Goal: Transaction & Acquisition: Obtain resource

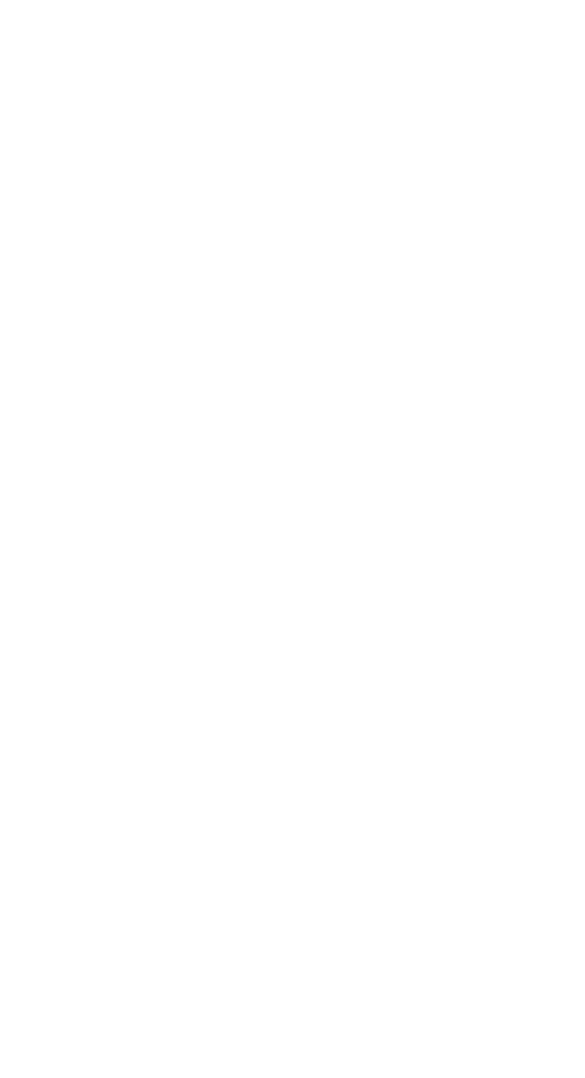
click at [413, 564] on div at bounding box center [292, 539] width 585 height 1078
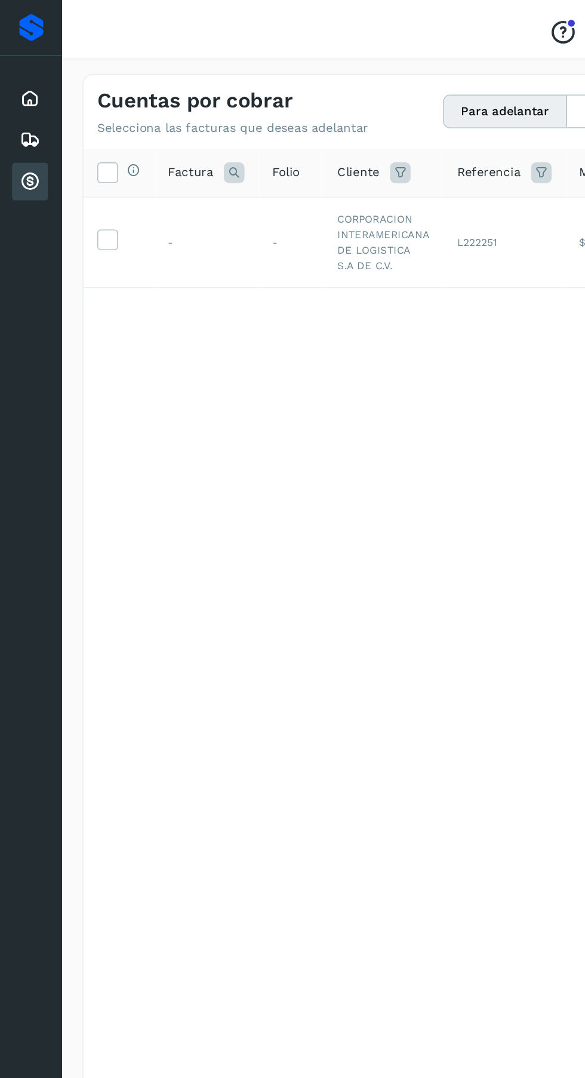
click at [73, 173] on span at bounding box center [74, 169] width 13 height 8
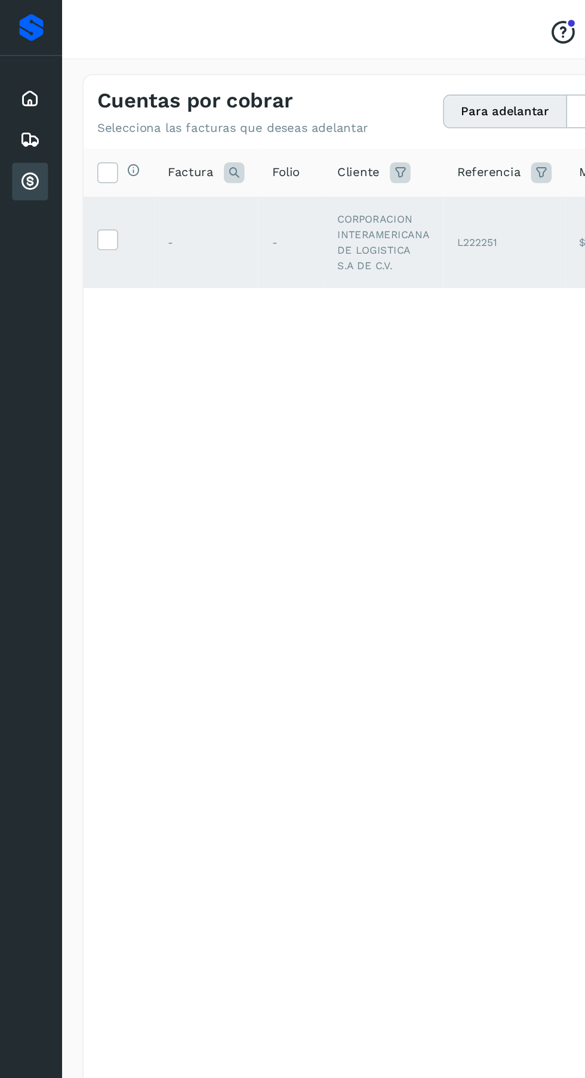
scroll to position [0, 100]
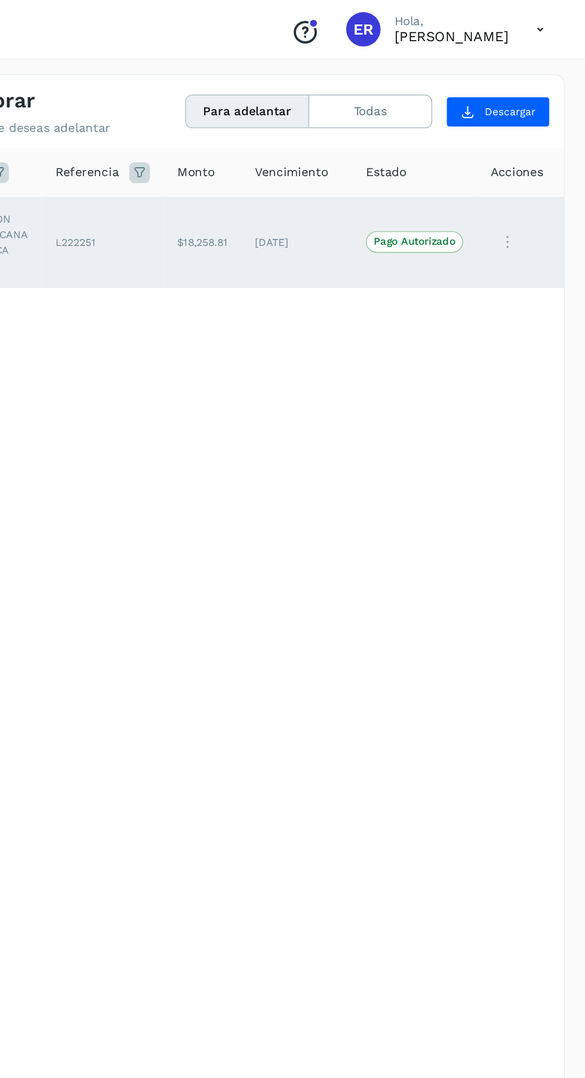
click at [479, 168] on p "Pago Autorizado" at bounding box center [466, 168] width 57 height 8
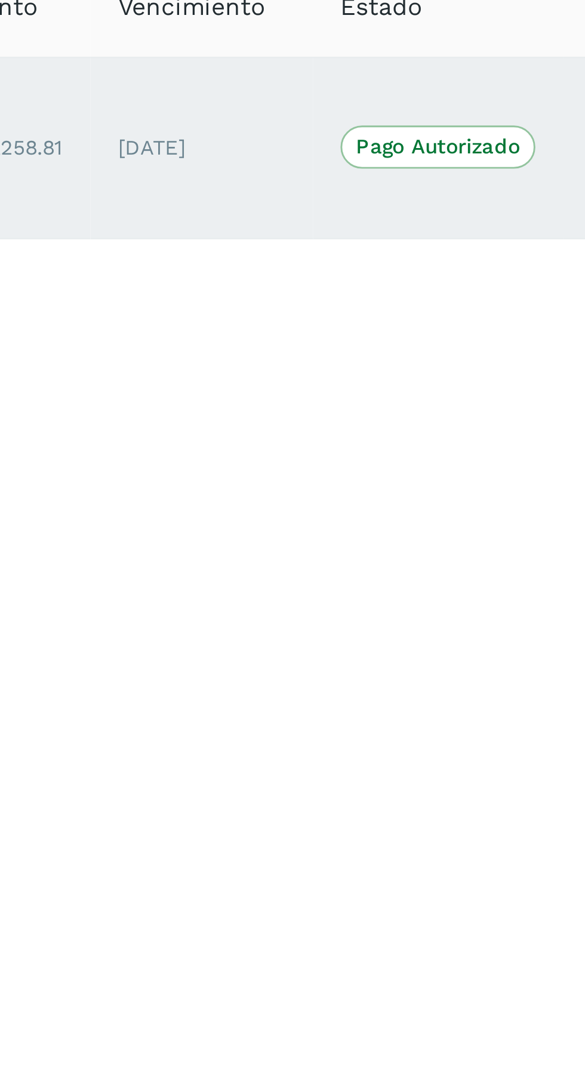
click at [470, 170] on p "Pago Autorizado" at bounding box center [466, 168] width 57 height 8
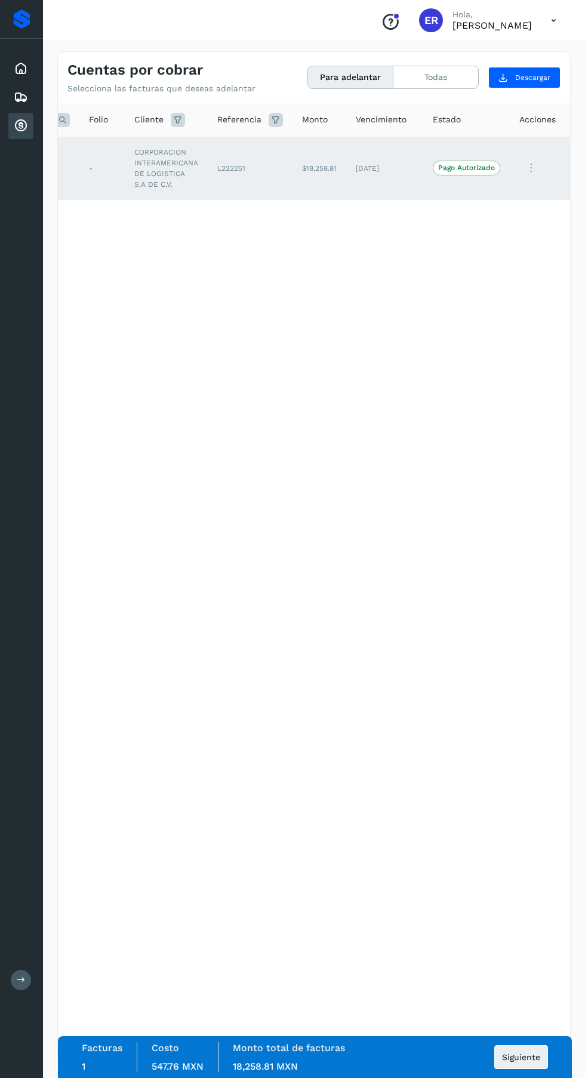
click at [530, 1069] on button "Siguiente" at bounding box center [521, 1057] width 54 height 24
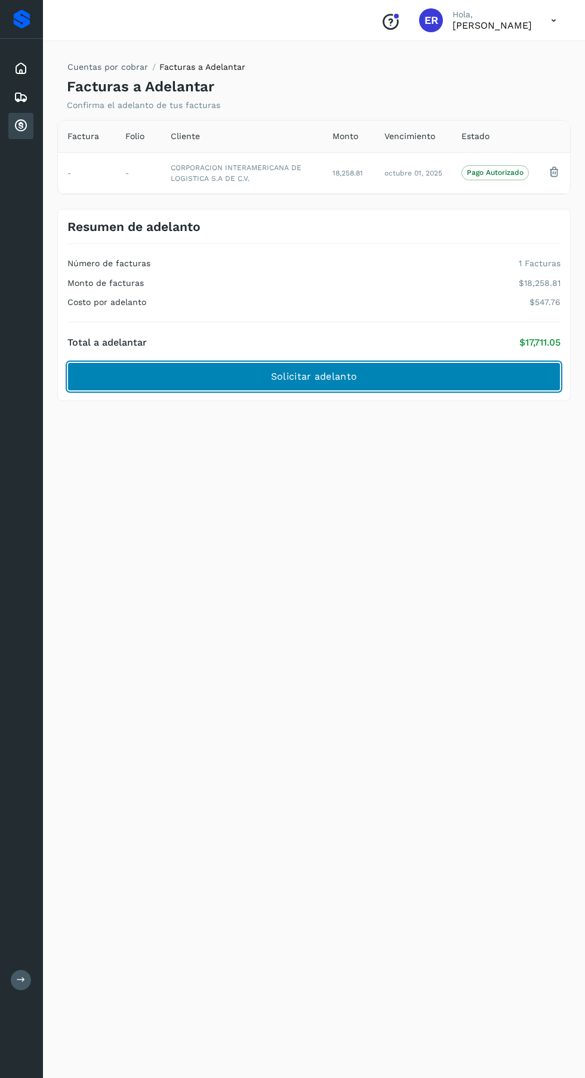
click at [356, 379] on span "Solicitar adelanto" at bounding box center [314, 376] width 86 height 13
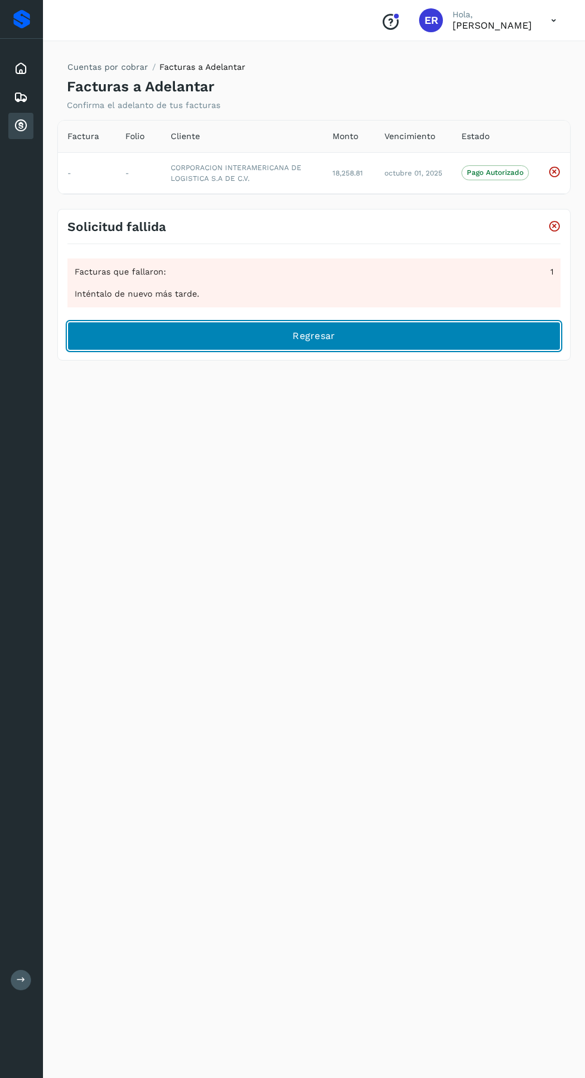
click at [420, 343] on button "Regresar" at bounding box center [313, 336] width 493 height 29
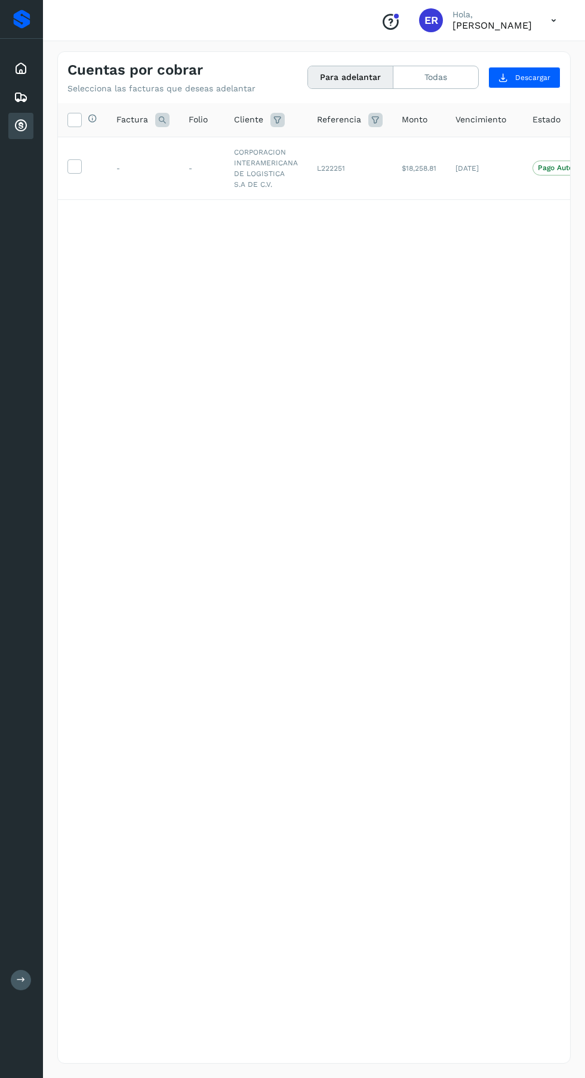
click at [74, 166] on icon at bounding box center [74, 165] width 13 height 13
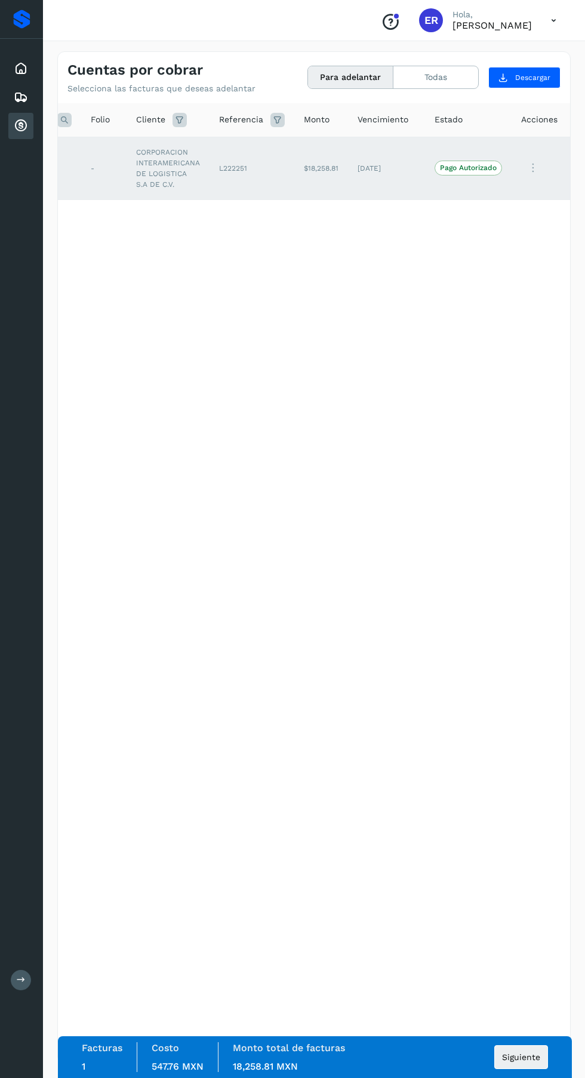
scroll to position [0, 100]
click at [529, 168] on icon at bounding box center [531, 168] width 24 height 24
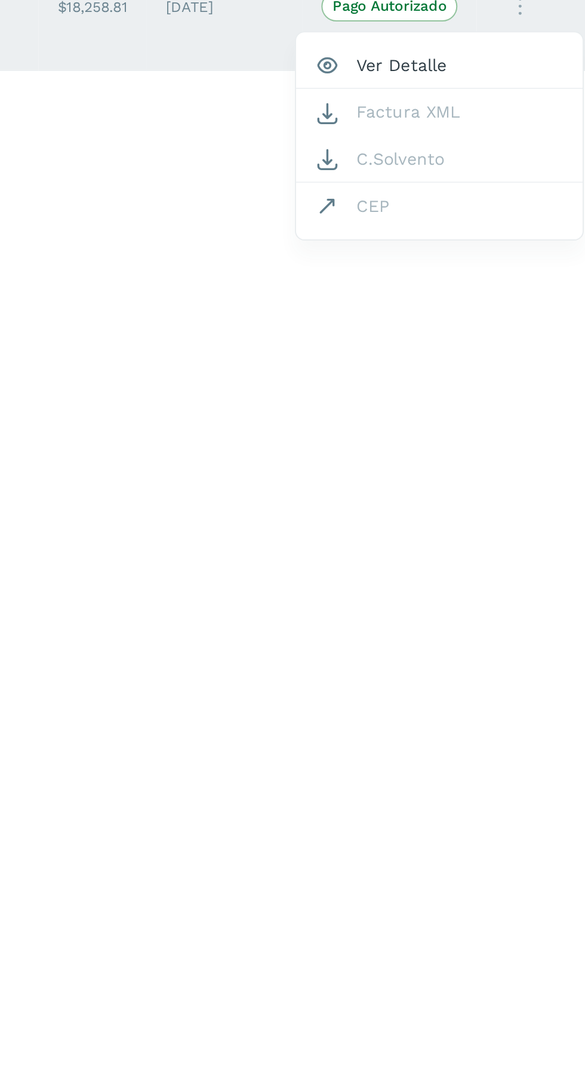
scroll to position [0, 0]
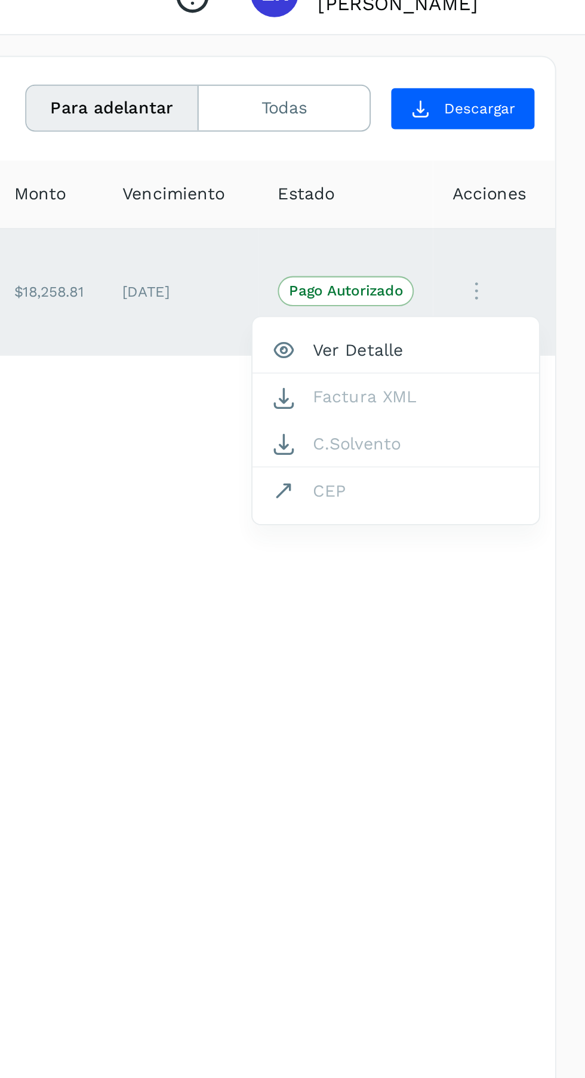
click at [522, 421] on div at bounding box center [292, 539] width 585 height 1078
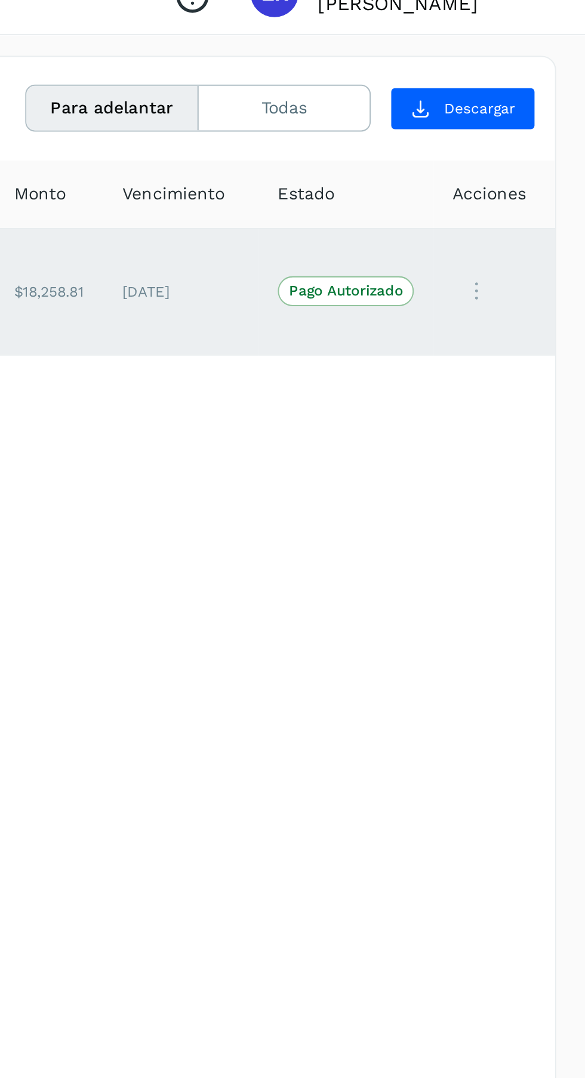
click at [524, 424] on div "Selecciona todas las facturas disponibles para adelanto Factura Folio Cliente R…" at bounding box center [314, 558] width 512 height 911
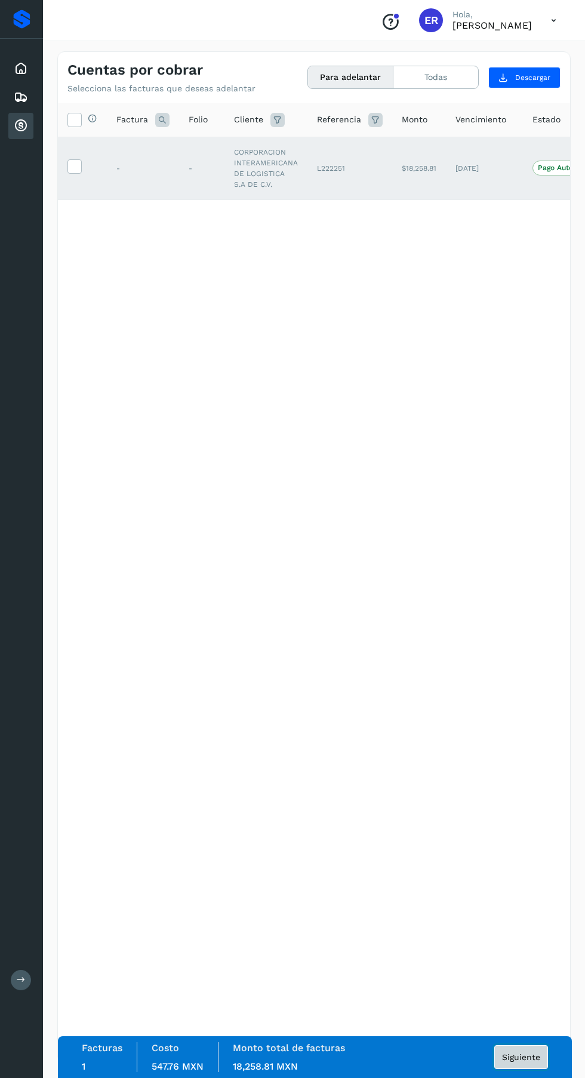
click at [531, 1063] on button "Siguiente" at bounding box center [521, 1057] width 54 height 24
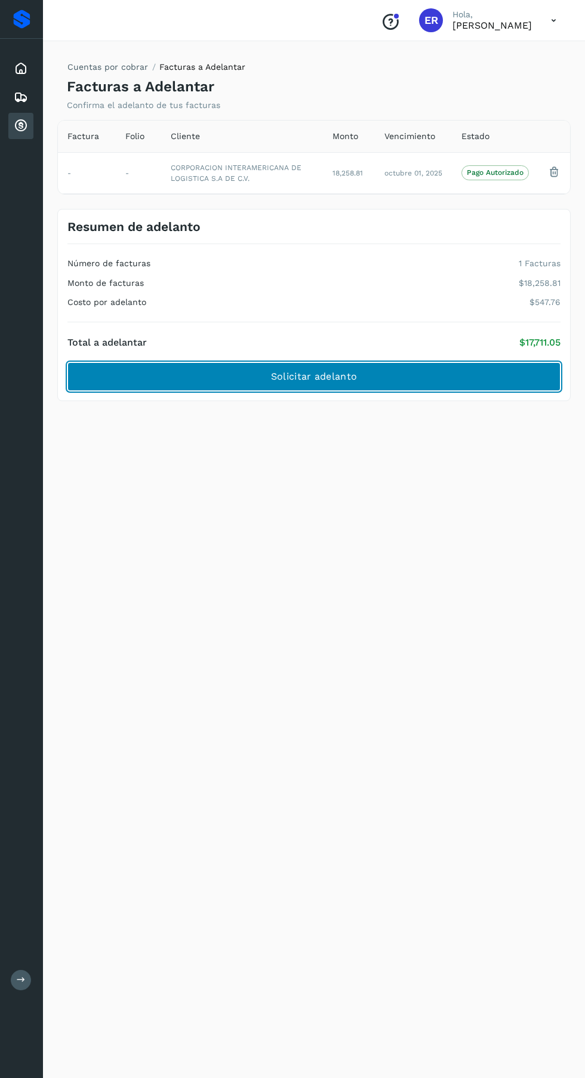
click at [372, 377] on button "Solicitar adelanto" at bounding box center [313, 376] width 493 height 29
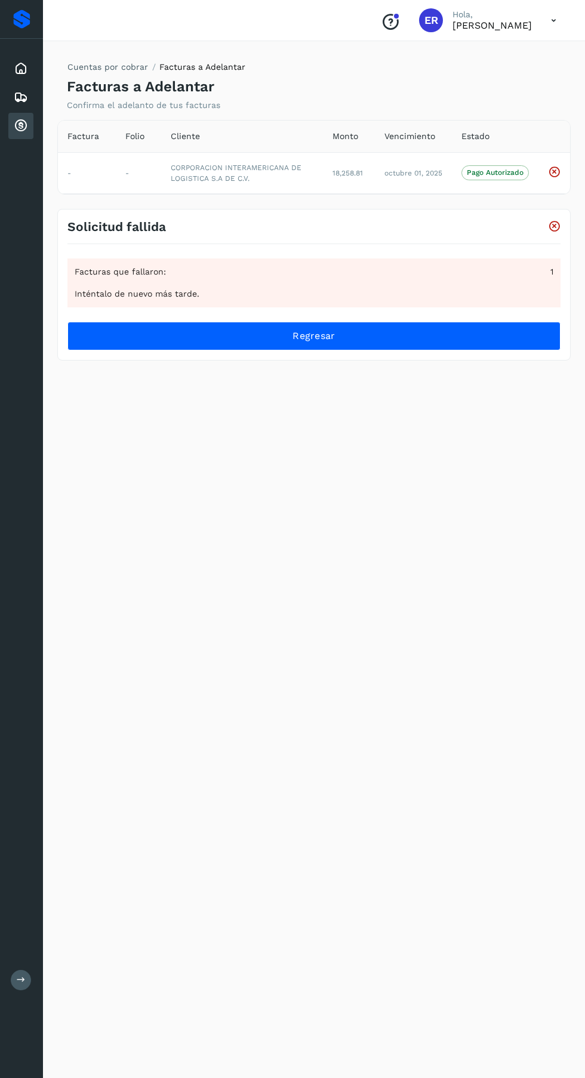
click at [554, 226] on icon at bounding box center [554, 226] width 13 height 13
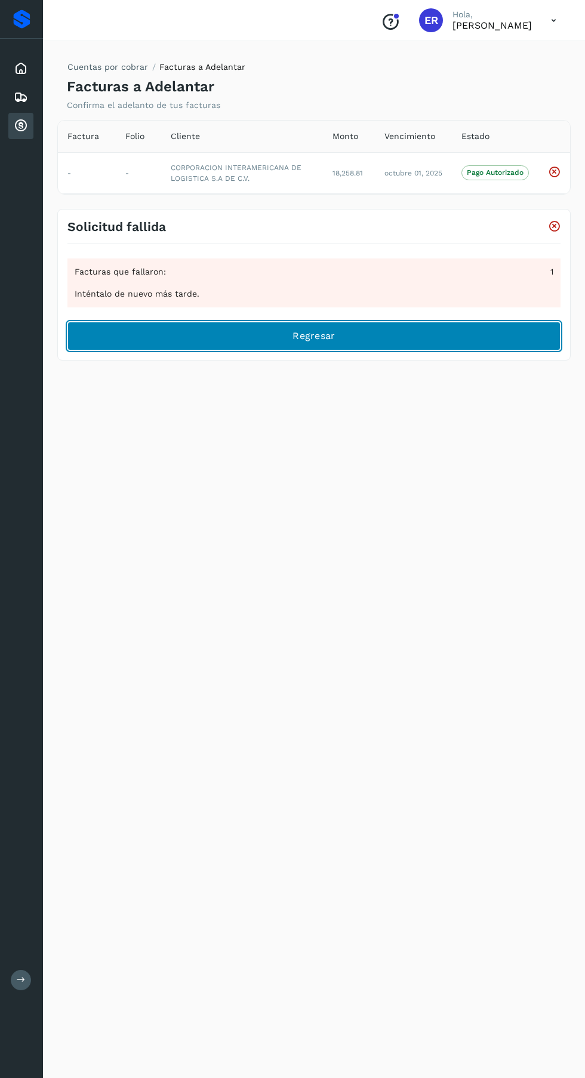
click at [402, 334] on button "Regresar" at bounding box center [313, 336] width 493 height 29
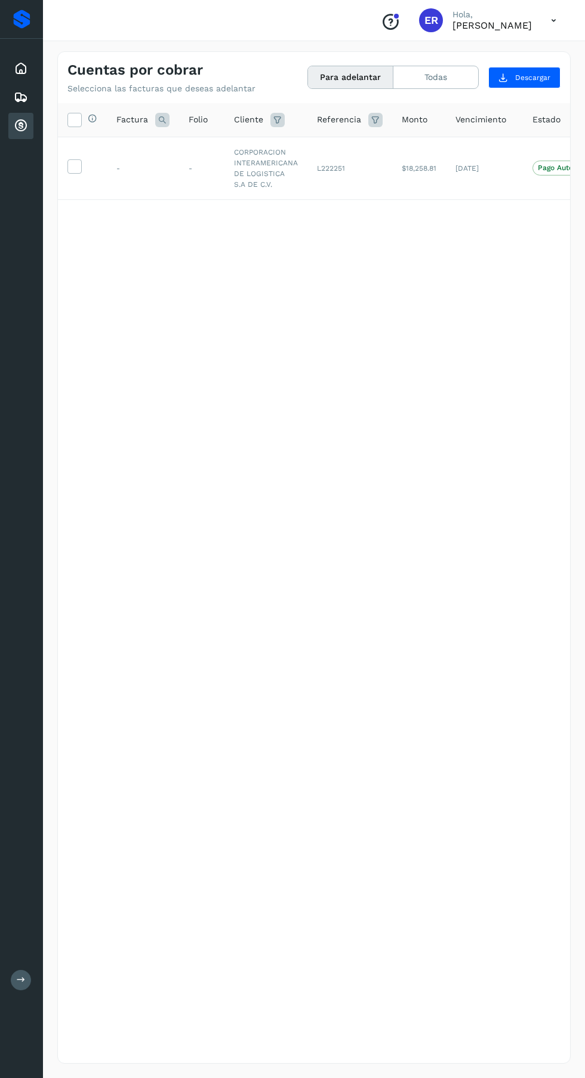
click at [78, 166] on icon at bounding box center [74, 165] width 13 height 13
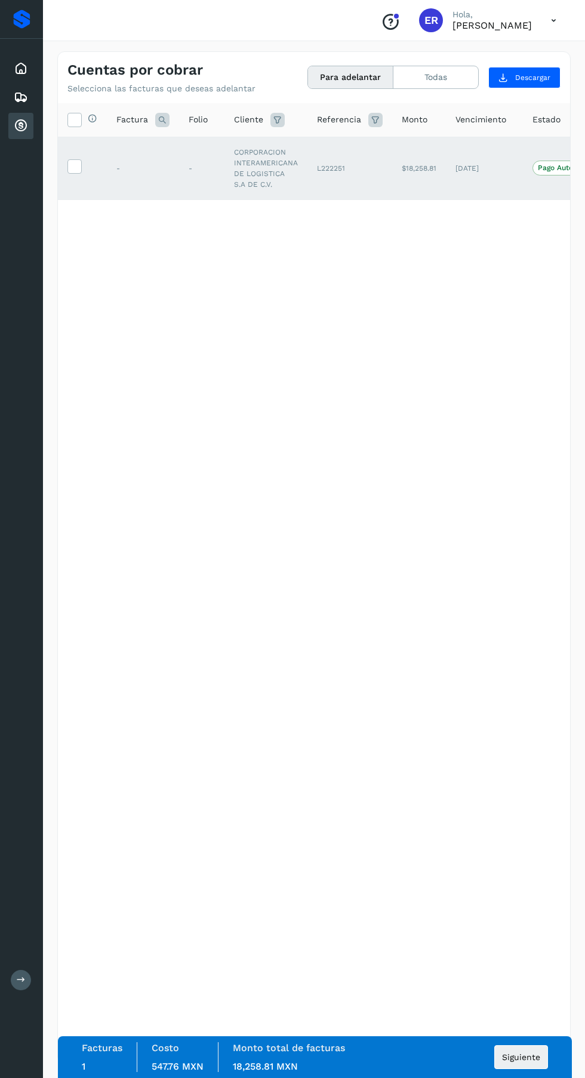
scroll to position [0, 100]
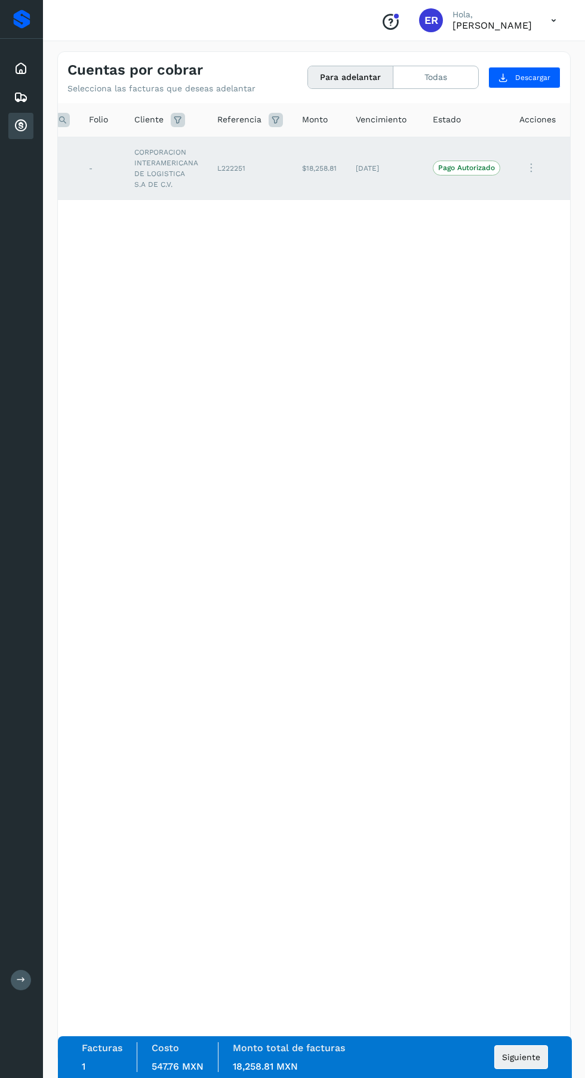
click at [530, 168] on icon at bounding box center [531, 168] width 24 height 24
click at [21, 98] on icon at bounding box center [21, 97] width 14 height 14
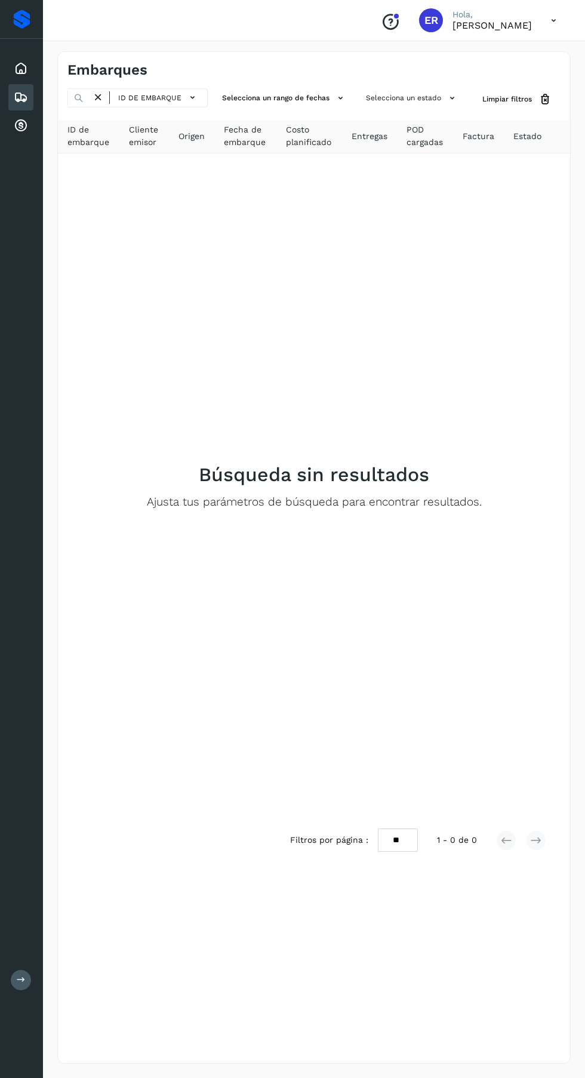
click at [21, 68] on icon at bounding box center [21, 68] width 14 height 14
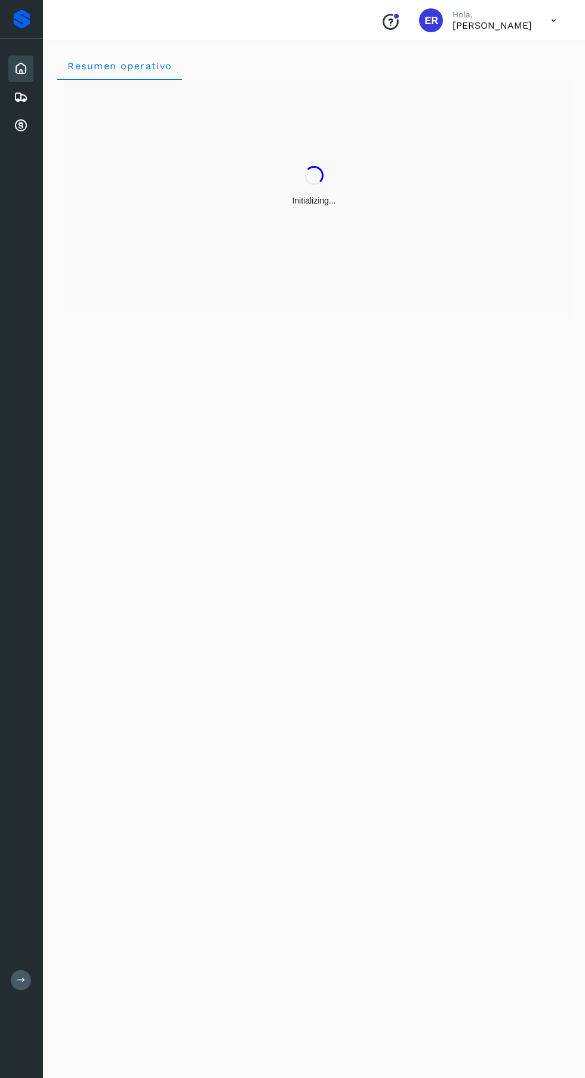
click at [22, 129] on icon at bounding box center [21, 126] width 14 height 14
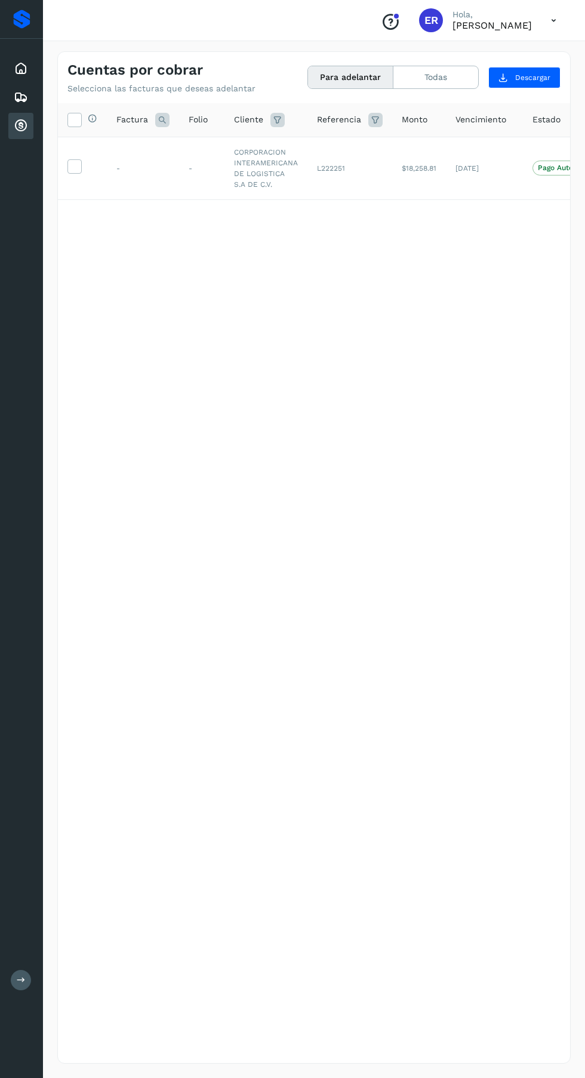
click at [74, 164] on icon at bounding box center [74, 165] width 13 height 13
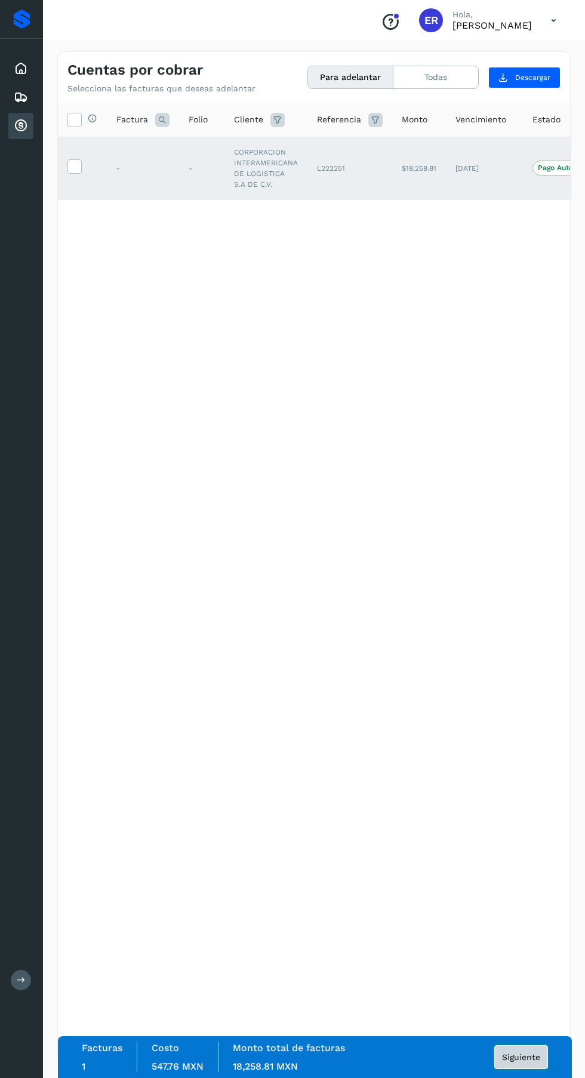
click at [531, 1061] on span "Siguiente" at bounding box center [521, 1057] width 38 height 8
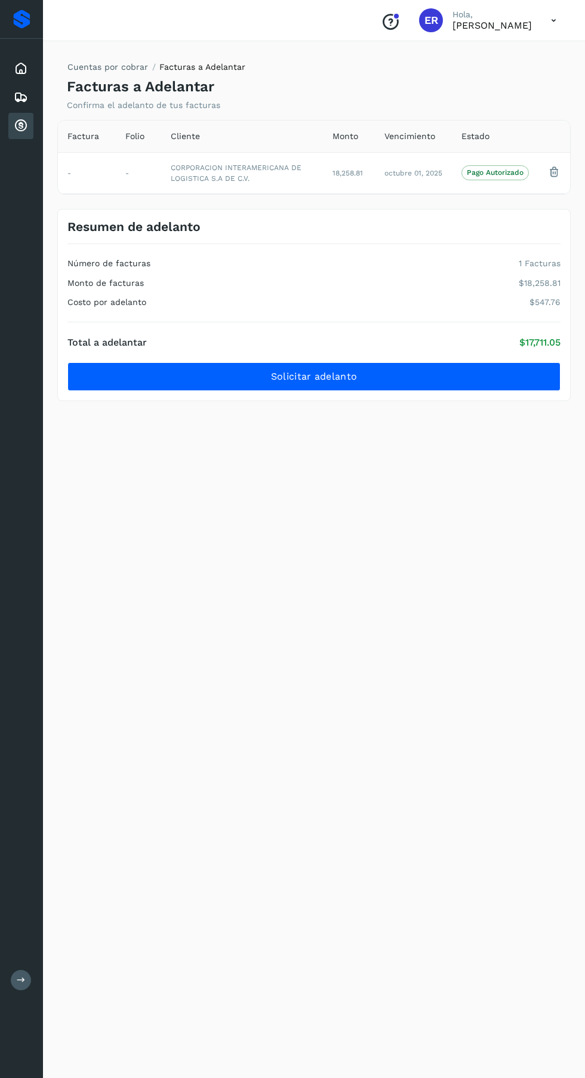
click at [551, 25] on icon at bounding box center [553, 20] width 24 height 24
click at [518, 47] on div "Cerrar sesión" at bounding box center [494, 53] width 142 height 23
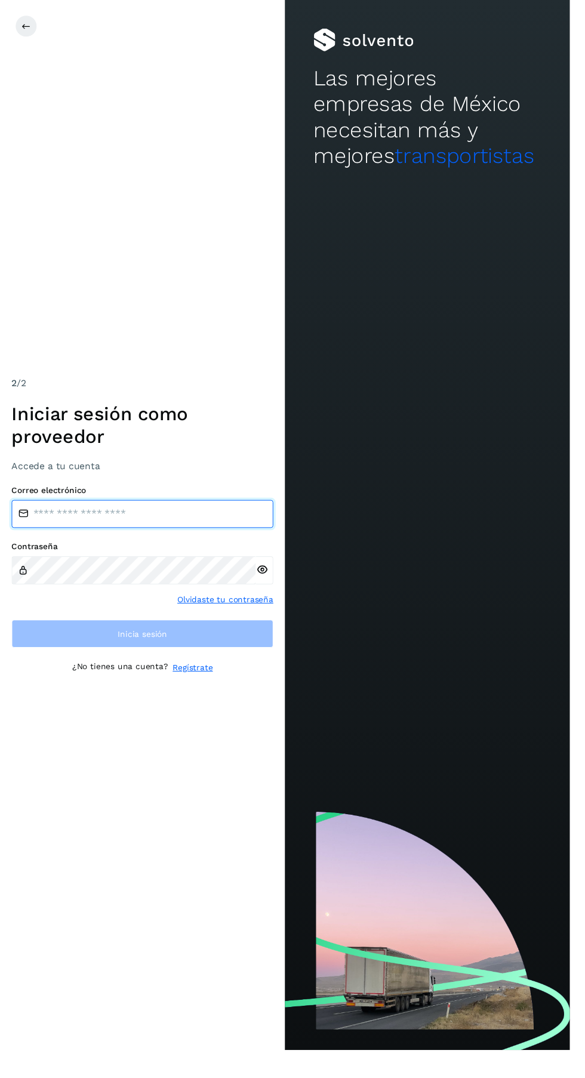
click at [184, 542] on input "email" at bounding box center [146, 527] width 269 height 29
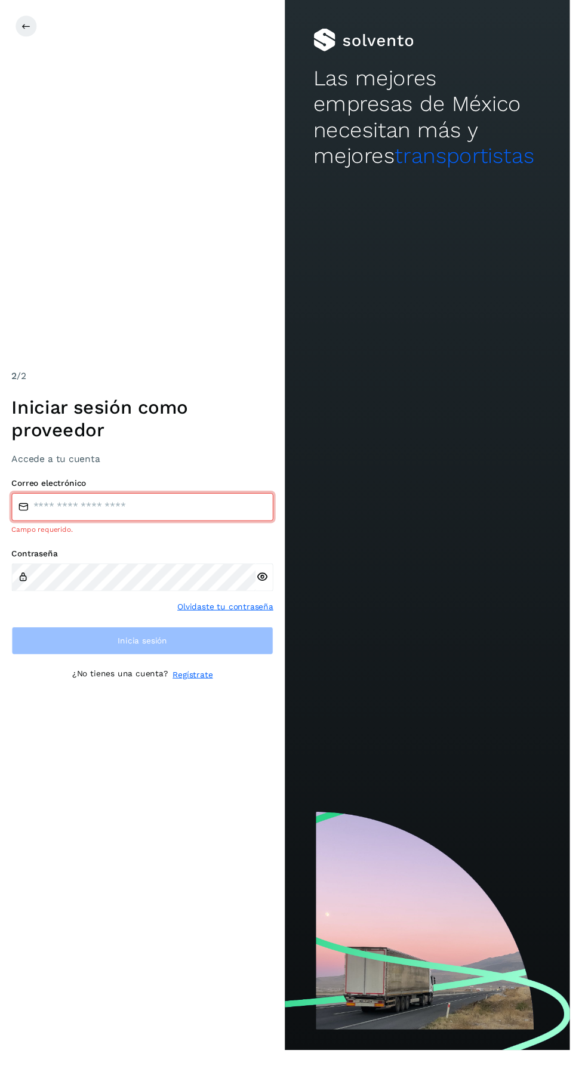
type input "**********"
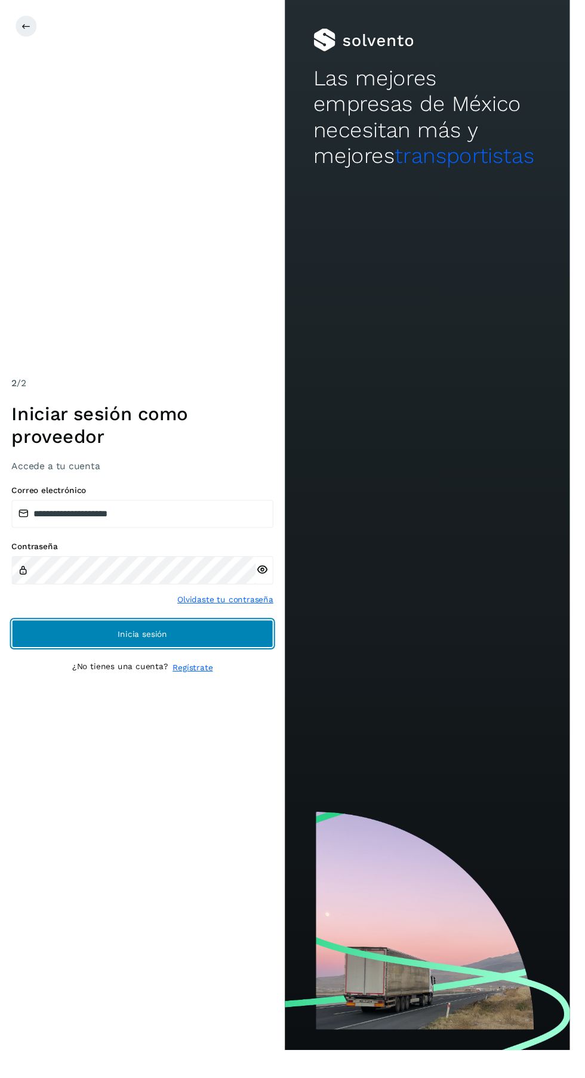
click at [221, 665] on button "Inicia sesión" at bounding box center [146, 650] width 269 height 29
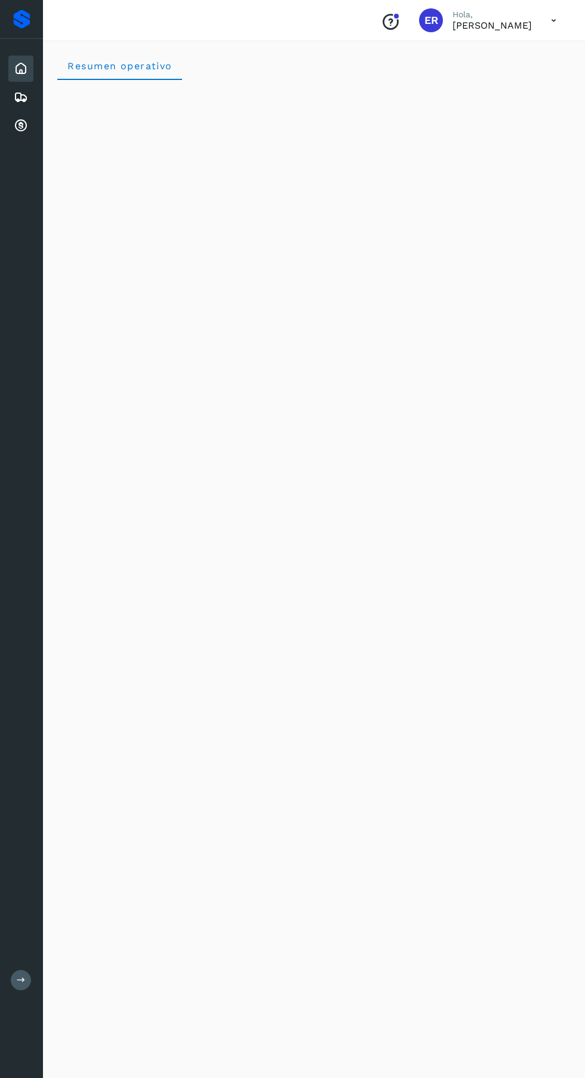
click at [20, 128] on icon at bounding box center [21, 126] width 14 height 14
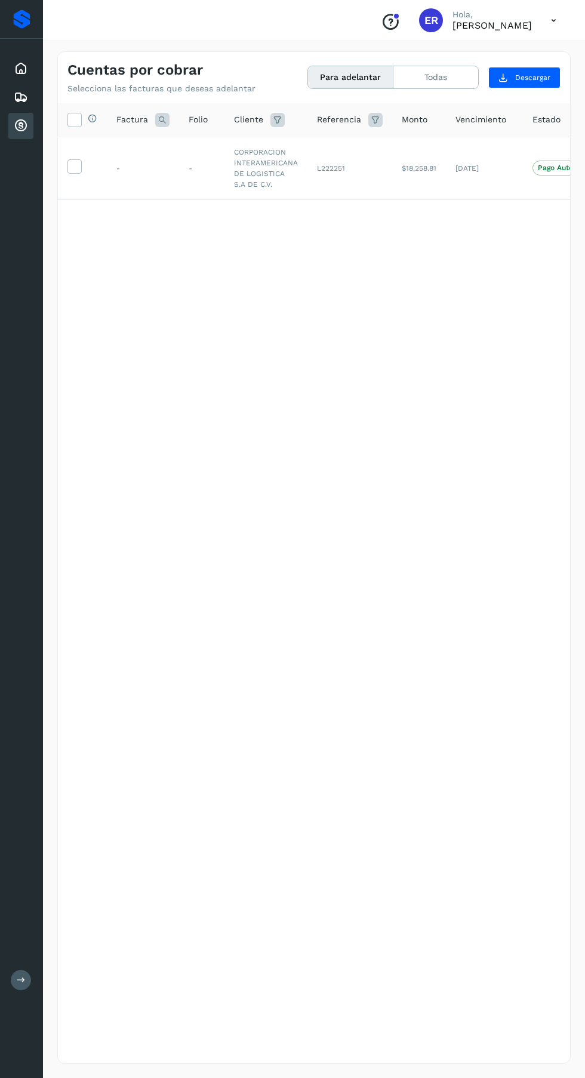
click at [73, 166] on icon at bounding box center [74, 165] width 13 height 13
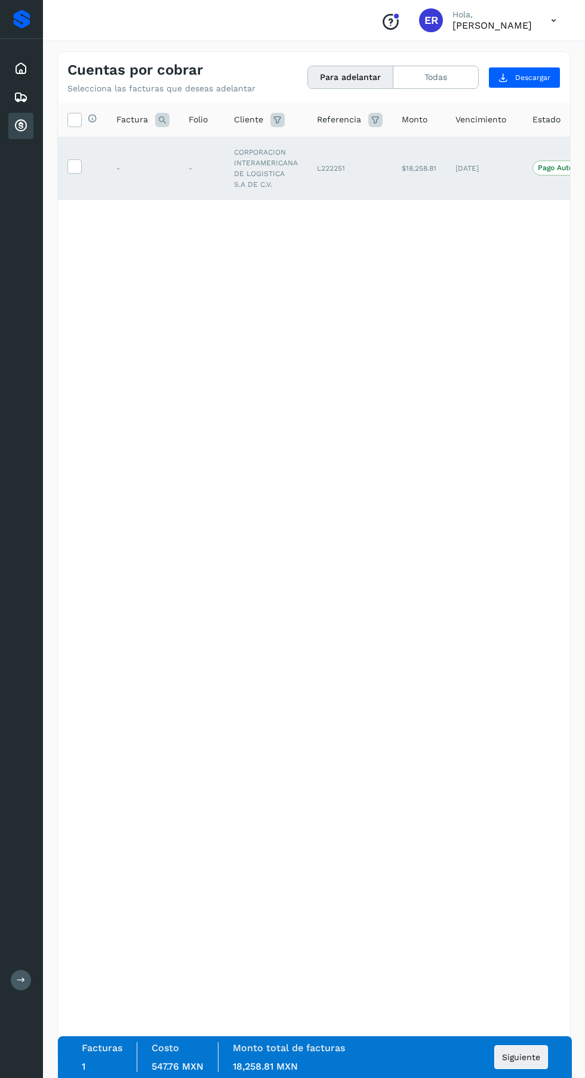
scroll to position [0, 100]
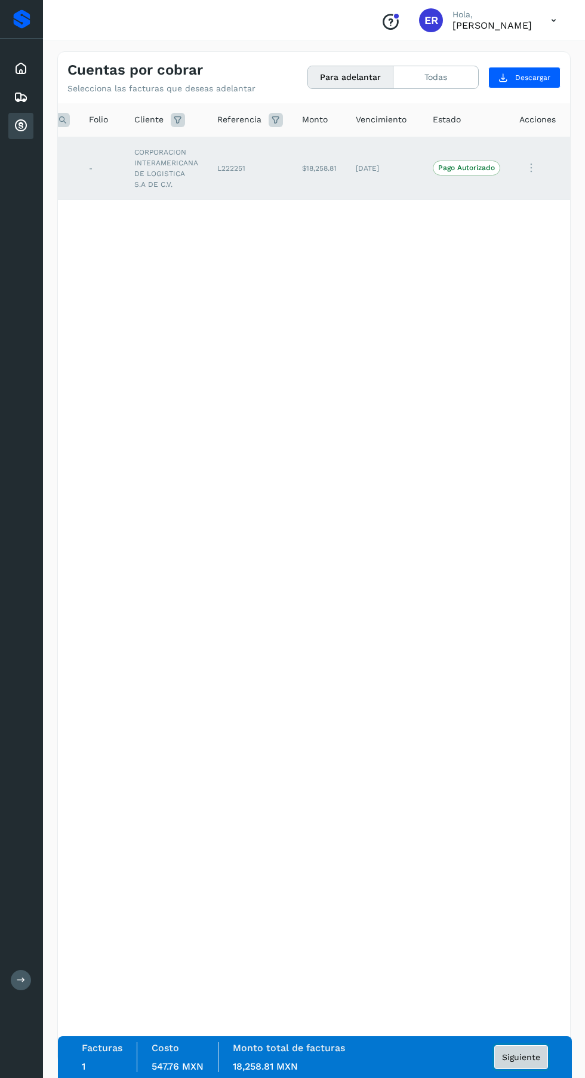
click at [534, 1061] on span "Siguiente" at bounding box center [521, 1057] width 38 height 8
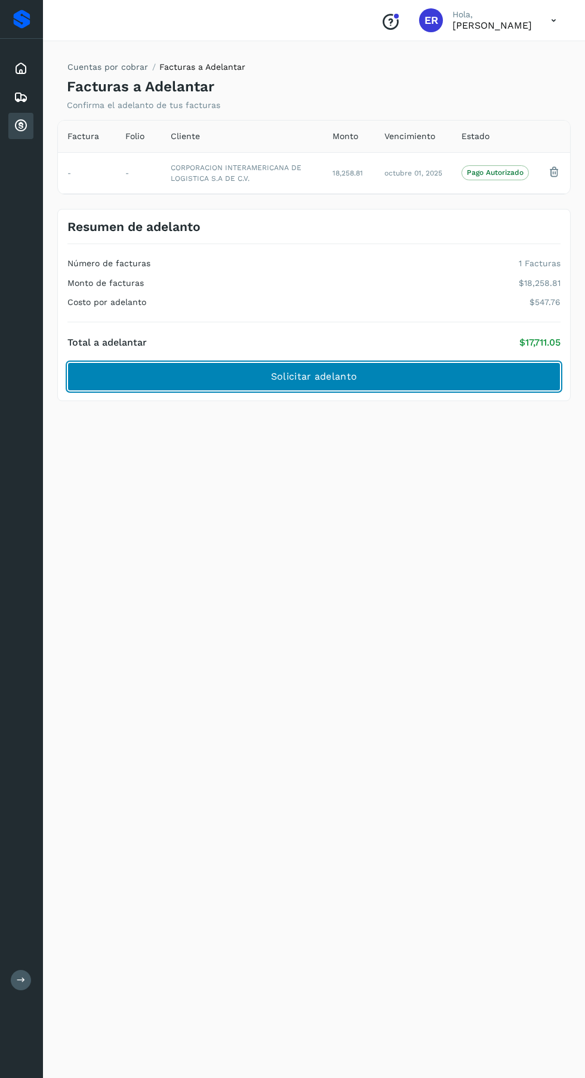
click at [430, 373] on button "Solicitar adelanto" at bounding box center [313, 376] width 493 height 29
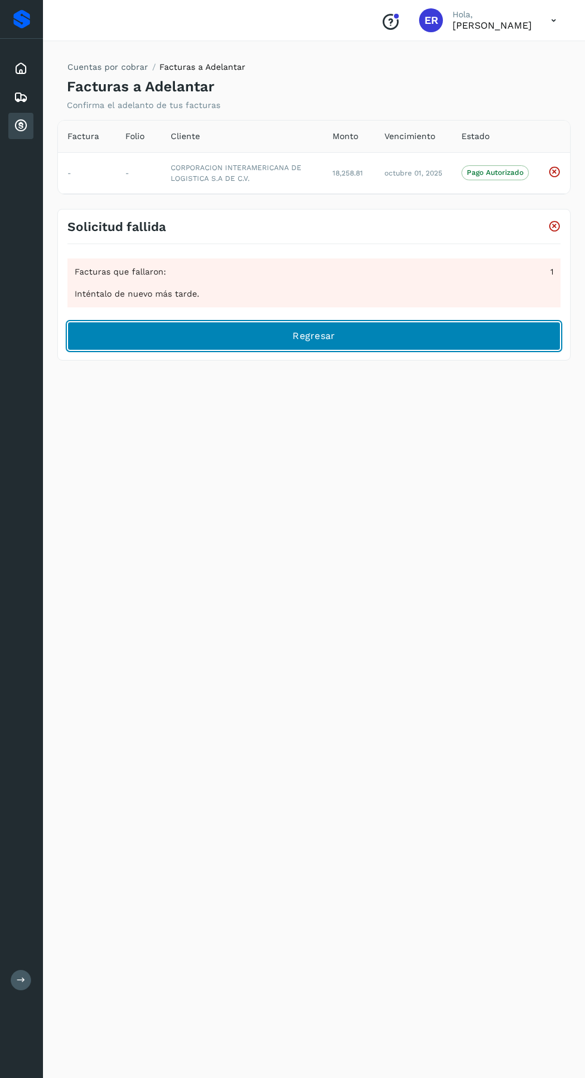
click at [406, 344] on button "Regresar" at bounding box center [313, 336] width 493 height 29
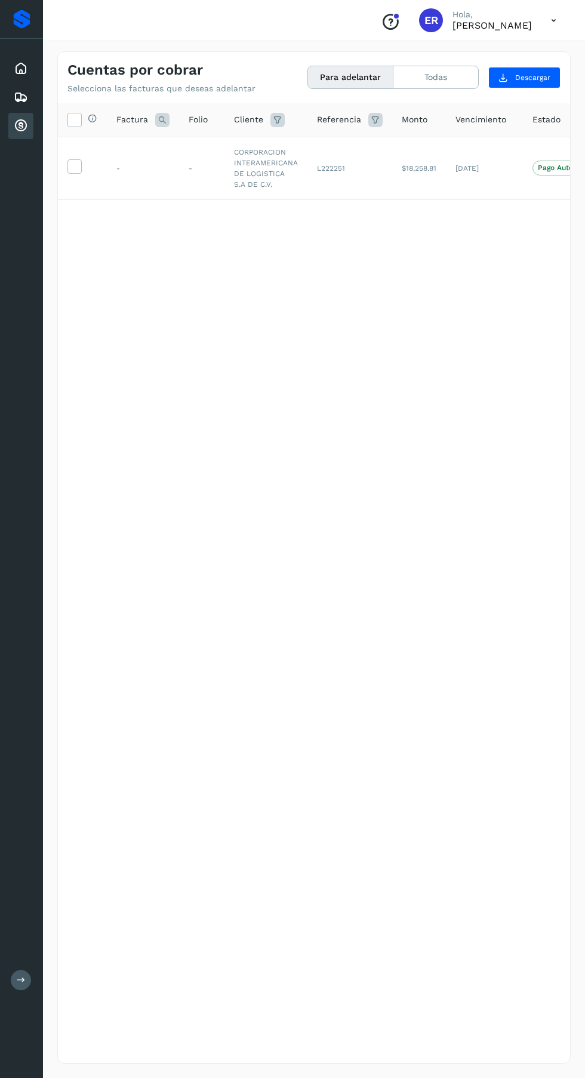
click at [73, 170] on icon at bounding box center [74, 165] width 13 height 13
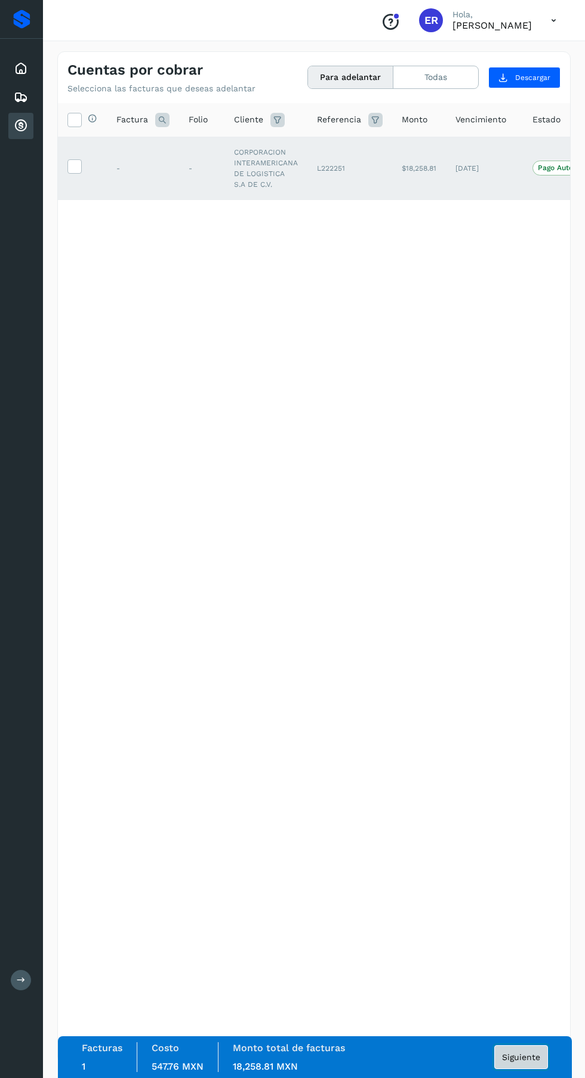
click at [533, 1069] on button "Siguiente" at bounding box center [521, 1057] width 54 height 24
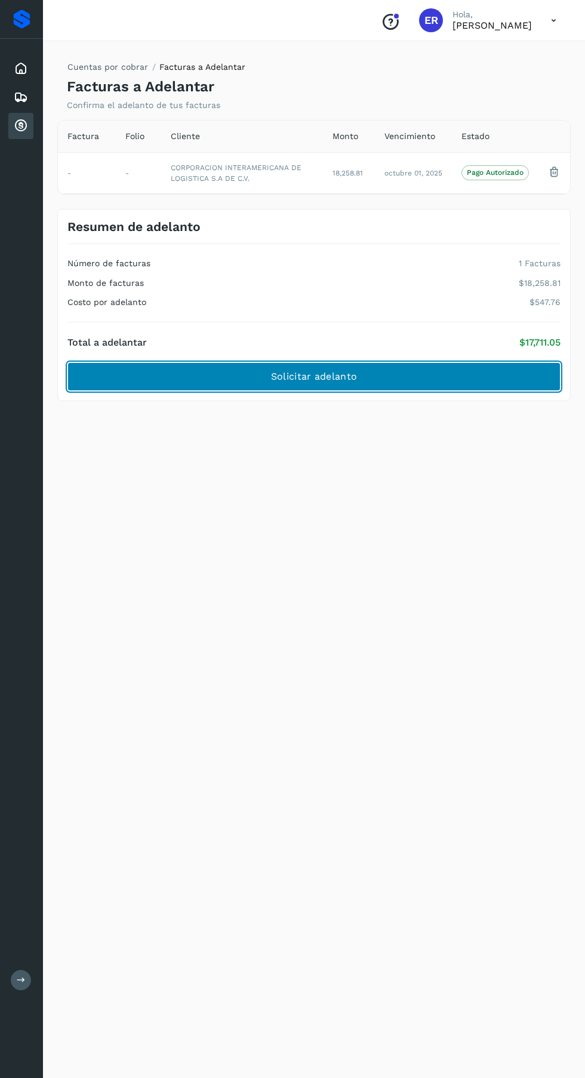
click at [214, 367] on button "Solicitar adelanto" at bounding box center [313, 376] width 493 height 29
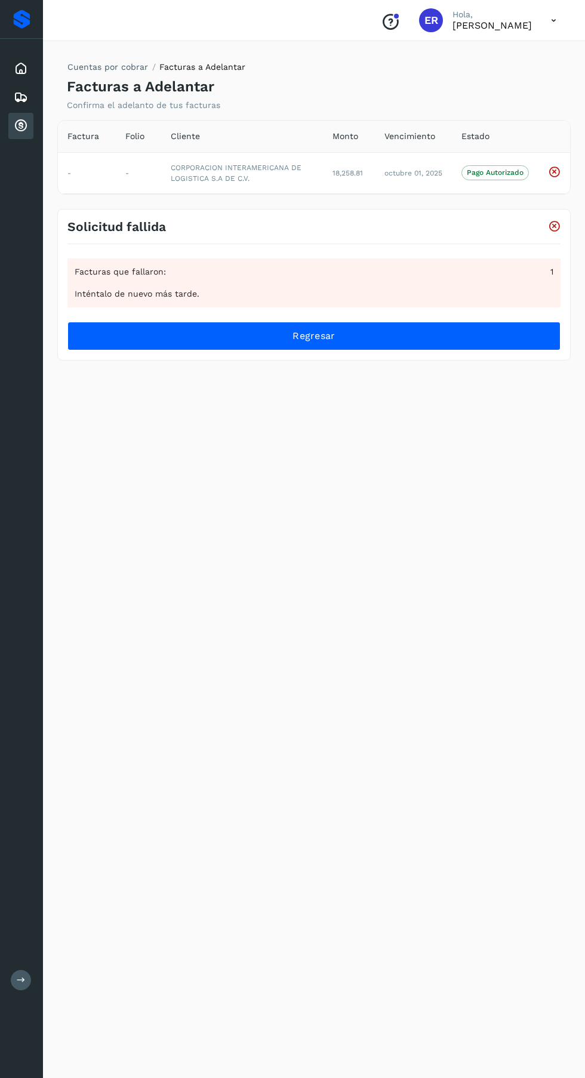
click at [549, 21] on icon at bounding box center [553, 20] width 24 height 24
click at [497, 59] on div "Cerrar sesión" at bounding box center [494, 53] width 142 height 23
